Goal: Task Accomplishment & Management: Manage account settings

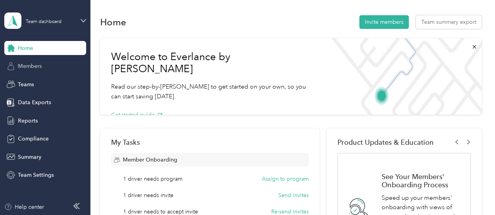
click at [45, 66] on div "Members" at bounding box center [45, 66] width 82 height 14
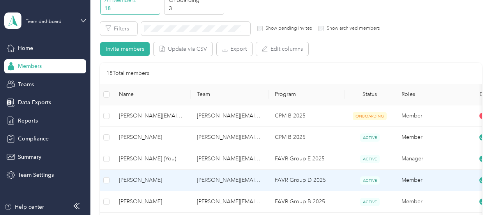
scroll to position [39, 0]
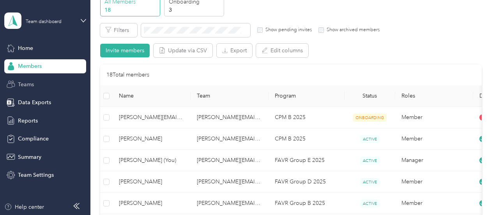
click at [42, 89] on div "Teams" at bounding box center [45, 84] width 82 height 14
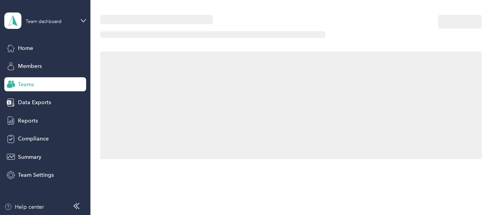
scroll to position [39, 0]
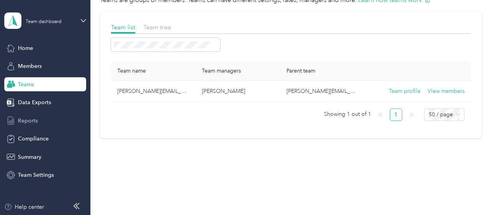
click at [33, 121] on span "Reports" at bounding box center [28, 121] width 20 height 8
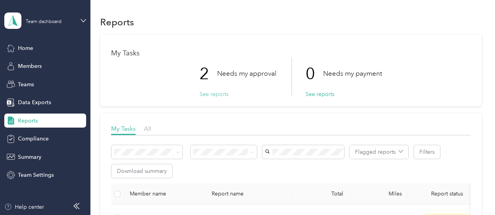
click at [206, 94] on button "See reports" at bounding box center [214, 94] width 29 height 8
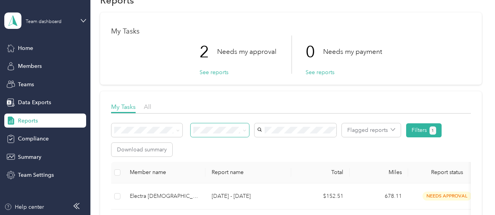
scroll to position [39, 0]
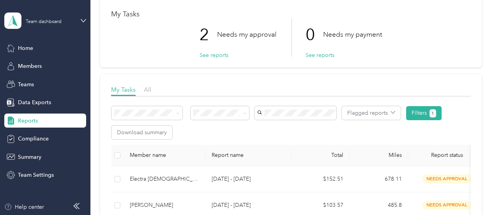
click at [122, 152] on th at bounding box center [117, 155] width 12 height 21
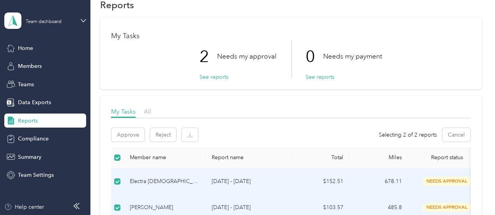
scroll to position [0, 0]
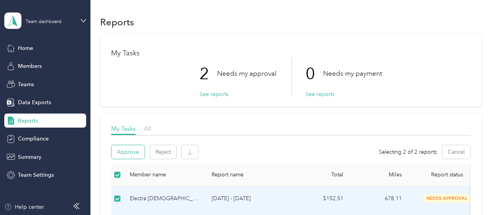
click at [126, 148] on button "Approve" at bounding box center [128, 152] width 33 height 14
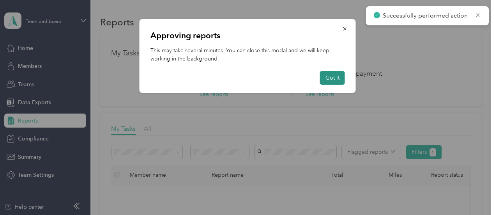
click at [329, 76] on button "Got it" at bounding box center [332, 78] width 25 height 14
